Goal: Task Accomplishment & Management: Manage account settings

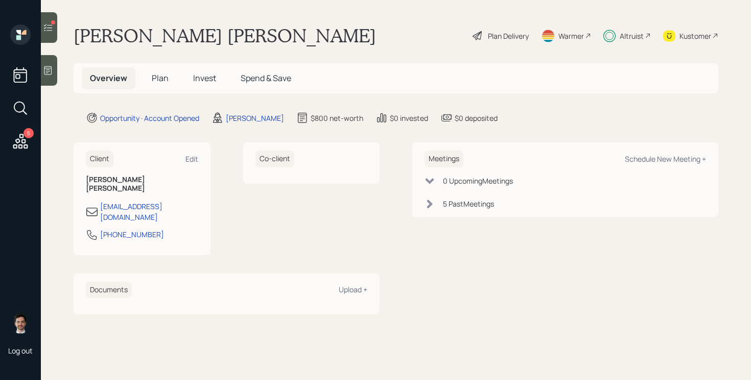
click at [159, 76] on span "Plan" at bounding box center [160, 78] width 17 height 11
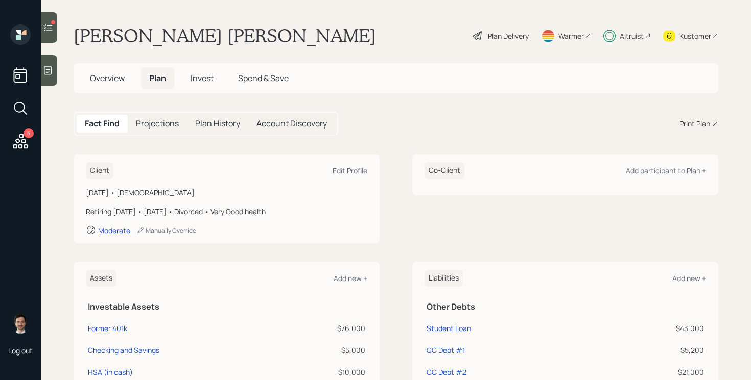
click at [199, 77] on span "Invest" at bounding box center [201, 78] width 23 height 11
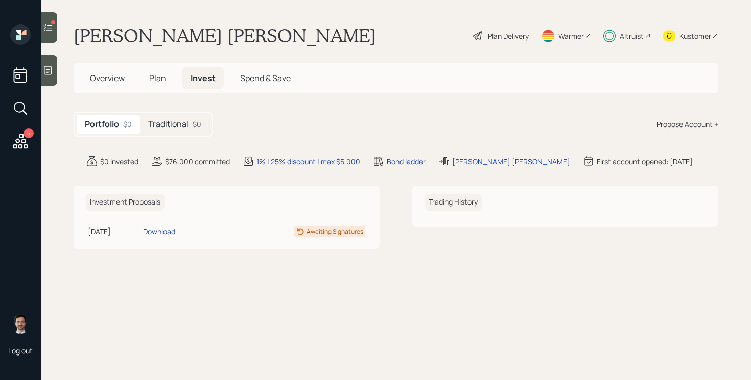
click at [46, 29] on icon at bounding box center [48, 27] width 10 height 10
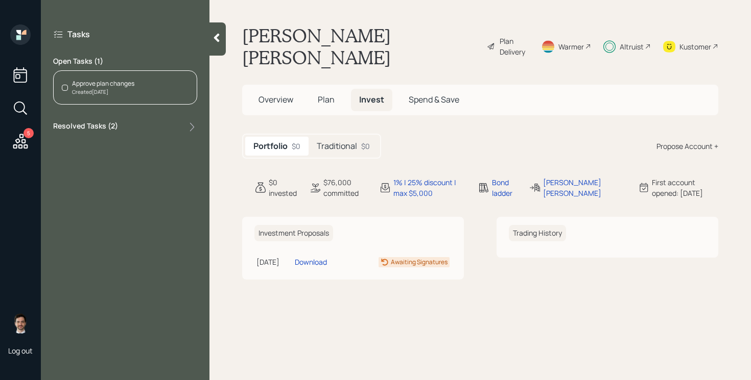
click at [158, 99] on div "Approve plan changes Created Today" at bounding box center [125, 87] width 144 height 34
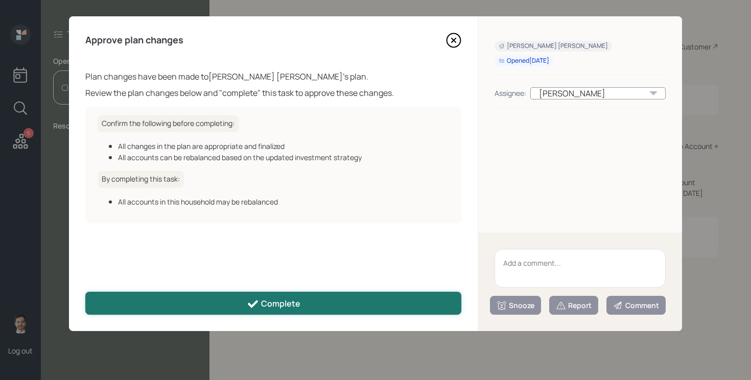
click at [272, 302] on div "Complete" at bounding box center [274, 304] width 54 height 12
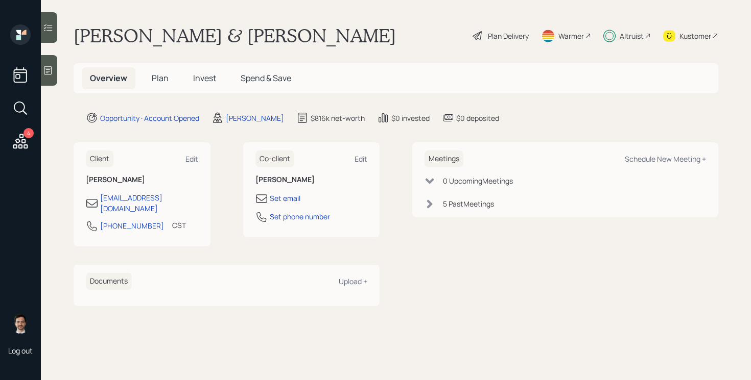
click at [161, 81] on span "Plan" at bounding box center [160, 78] width 17 height 11
